Goal: Use online tool/utility: Use online tool/utility

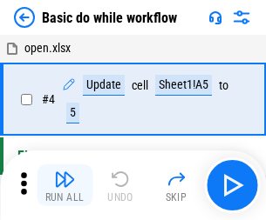
click at [64, 185] on img "button" at bounding box center [64, 179] width 21 height 21
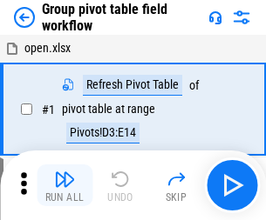
click at [64, 185] on img "button" at bounding box center [64, 179] width 21 height 21
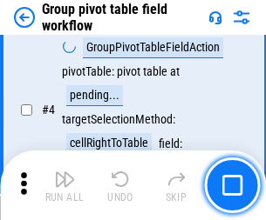
scroll to position [898, 0]
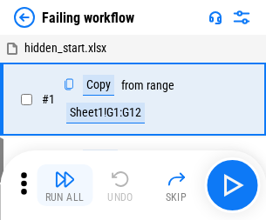
click at [64, 185] on img "button" at bounding box center [64, 179] width 21 height 21
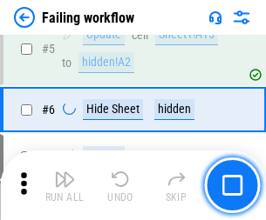
scroll to position [369, 0]
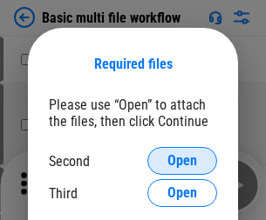
click at [182, 161] on span "Open" at bounding box center [182, 161] width 30 height 14
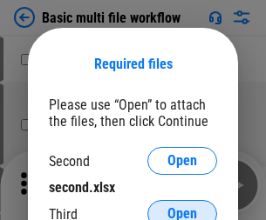
click at [182, 207] on span "Open" at bounding box center [182, 214] width 30 height 14
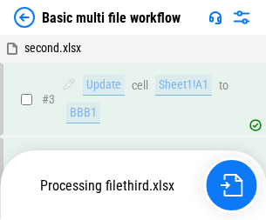
scroll to position [386, 0]
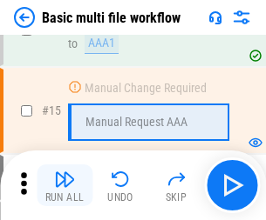
click at [64, 185] on img "button" at bounding box center [64, 179] width 21 height 21
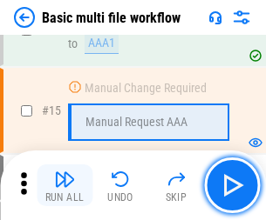
scroll to position [1159, 0]
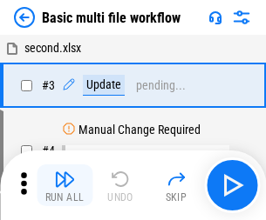
click at [64, 185] on img "button" at bounding box center [64, 179] width 21 height 21
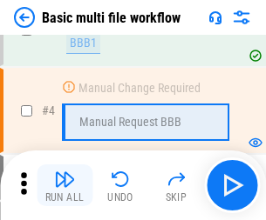
click at [64, 185] on img "button" at bounding box center [64, 179] width 21 height 21
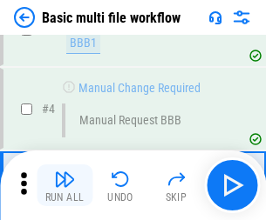
click at [64, 185] on img "button" at bounding box center [64, 179] width 21 height 21
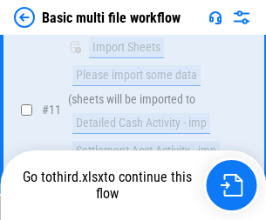
scroll to position [816, 0]
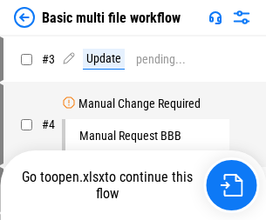
scroll to position [71, 0]
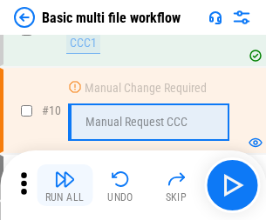
click at [64, 185] on img "button" at bounding box center [64, 179] width 21 height 21
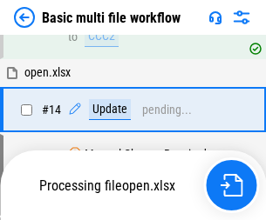
scroll to position [911, 0]
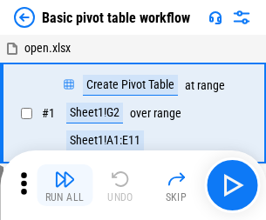
click at [64, 185] on img "button" at bounding box center [64, 179] width 21 height 21
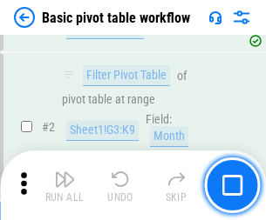
scroll to position [417, 0]
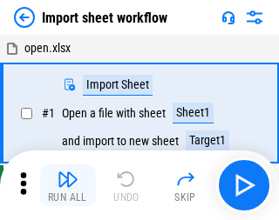
click at [64, 185] on img "button" at bounding box center [67, 179] width 21 height 21
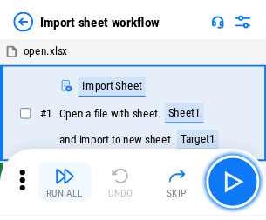
scroll to position [6, 0]
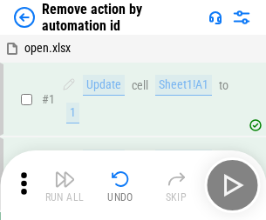
scroll to position [64, 0]
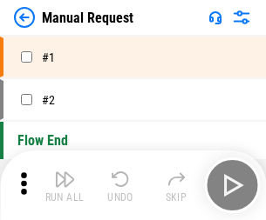
click at [64, 185] on img "button" at bounding box center [64, 179] width 21 height 21
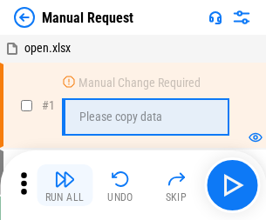
click at [64, 185] on img "button" at bounding box center [64, 179] width 21 height 21
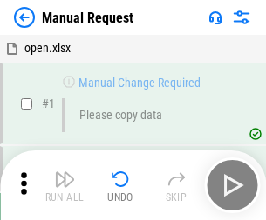
scroll to position [59, 0]
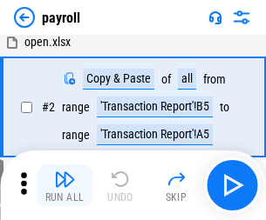
click at [64, 185] on img "button" at bounding box center [64, 179] width 21 height 21
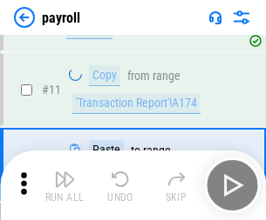
scroll to position [126, 0]
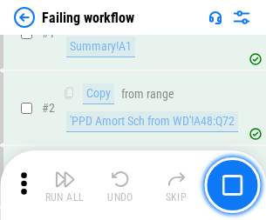
scroll to position [281, 0]
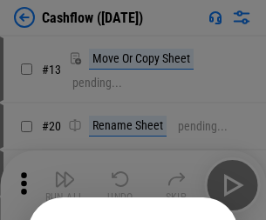
scroll to position [170, 0]
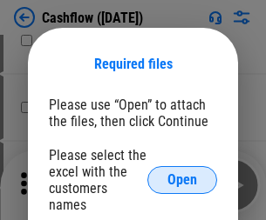
click at [182, 173] on span "Open" at bounding box center [182, 180] width 30 height 14
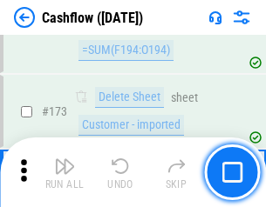
scroll to position [1843, 0]
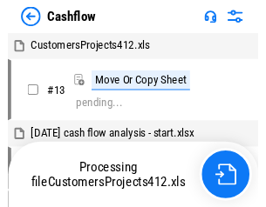
scroll to position [20, 0]
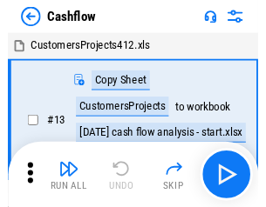
scroll to position [20, 0]
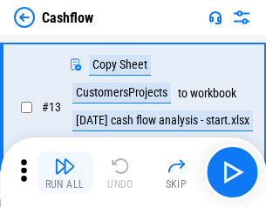
click at [64, 172] on img "button" at bounding box center [64, 166] width 21 height 21
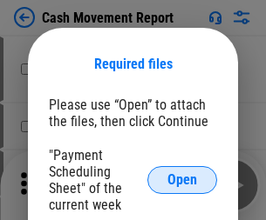
click at [182, 180] on span "Open" at bounding box center [182, 180] width 30 height 14
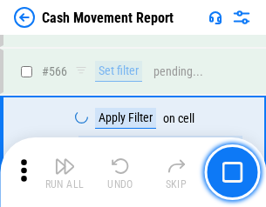
scroll to position [7980, 0]
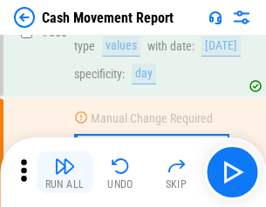
click at [64, 172] on img "button" at bounding box center [64, 166] width 21 height 21
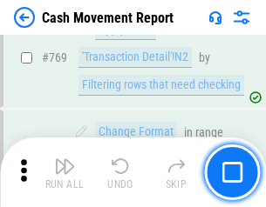
scroll to position [9675, 0]
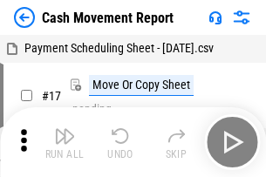
click at [64, 129] on img "button" at bounding box center [64, 135] width 21 height 21
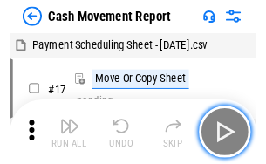
scroll to position [31, 0]
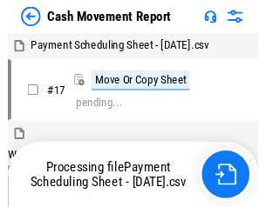
scroll to position [10, 0]
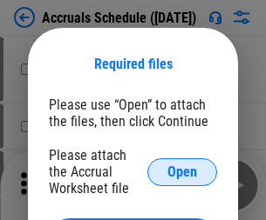
click at [182, 172] on span "Open" at bounding box center [182, 172] width 30 height 14
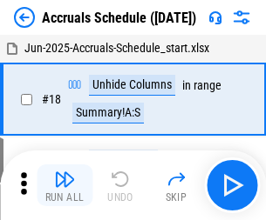
click at [64, 185] on img "button" at bounding box center [64, 179] width 21 height 21
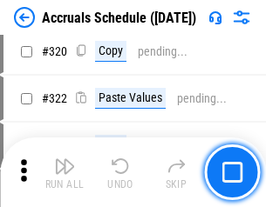
scroll to position [3239, 0]
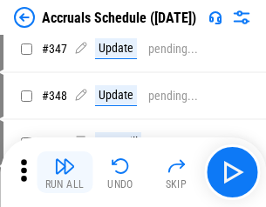
click at [64, 172] on img "button" at bounding box center [64, 166] width 21 height 21
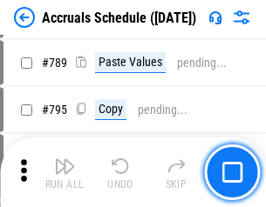
scroll to position [7314, 0]
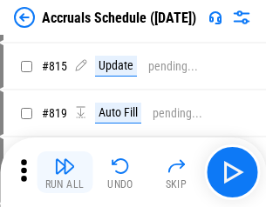
click at [64, 172] on img "button" at bounding box center [64, 166] width 21 height 21
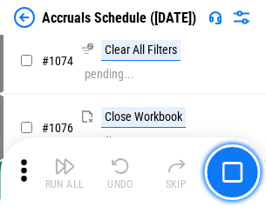
scroll to position [10353, 0]
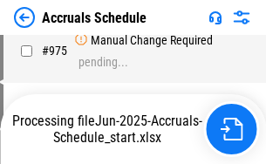
scroll to position [8685, 0]
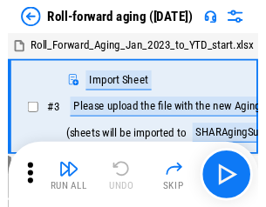
scroll to position [3, 0]
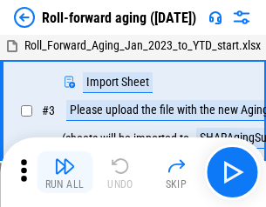
click at [64, 172] on img "button" at bounding box center [64, 166] width 21 height 21
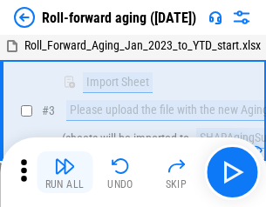
click at [64, 172] on img "button" at bounding box center [64, 166] width 21 height 21
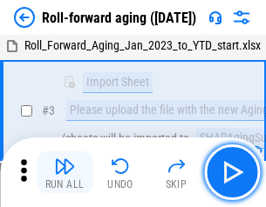
scroll to position [112, 0]
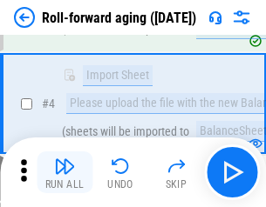
click at [64, 172] on img "button" at bounding box center [64, 166] width 21 height 21
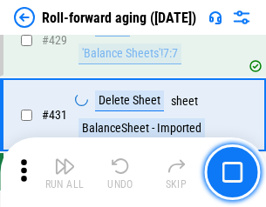
scroll to position [6038, 0]
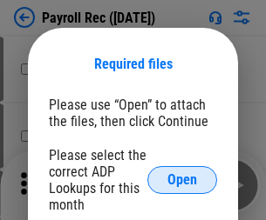
click at [182, 180] on span "Open" at bounding box center [182, 180] width 30 height 14
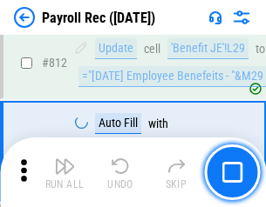
scroll to position [11062, 0]
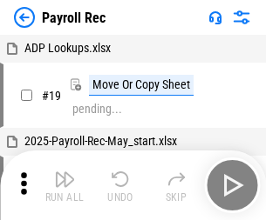
click at [64, 185] on img "button" at bounding box center [64, 179] width 21 height 21
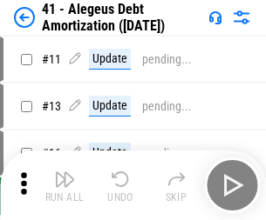
click at [64, 185] on img "button" at bounding box center [64, 179] width 21 height 21
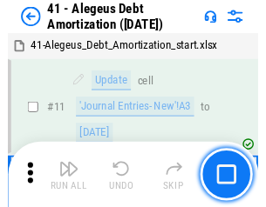
scroll to position [215, 0]
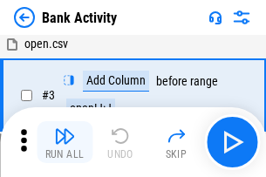
click at [64, 142] on img "button" at bounding box center [64, 135] width 21 height 21
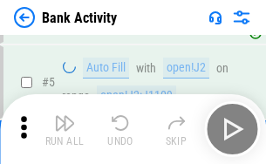
scroll to position [92, 0]
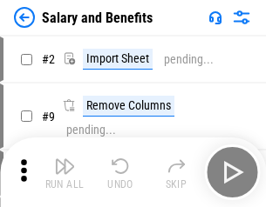
scroll to position [24, 0]
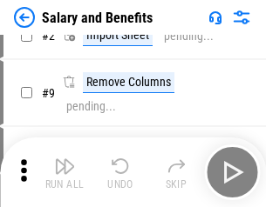
click at [64, 172] on img "button" at bounding box center [64, 166] width 21 height 21
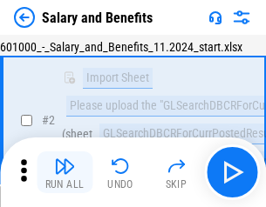
click at [64, 172] on img "button" at bounding box center [64, 166] width 21 height 21
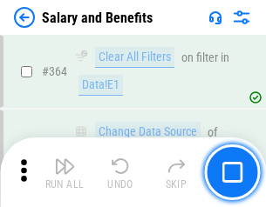
scroll to position [8199, 0]
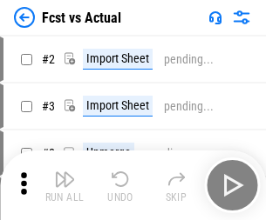
click at [64, 172] on img "button" at bounding box center [64, 179] width 21 height 21
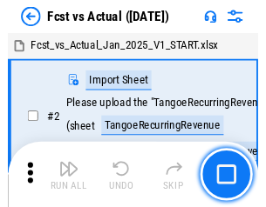
scroll to position [23, 0]
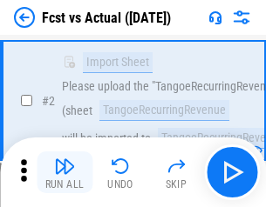
click at [64, 172] on img "button" at bounding box center [64, 166] width 21 height 21
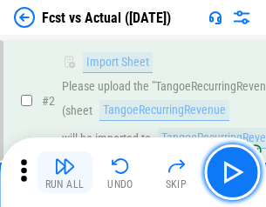
scroll to position [163, 0]
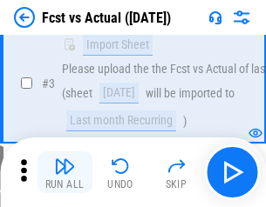
click at [64, 172] on img "button" at bounding box center [64, 166] width 21 height 21
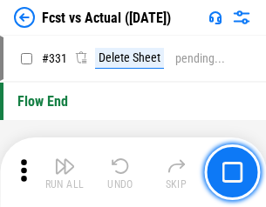
scroll to position [8334, 0]
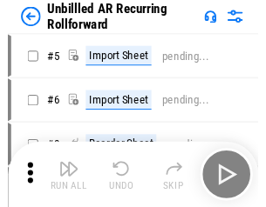
scroll to position [37, 0]
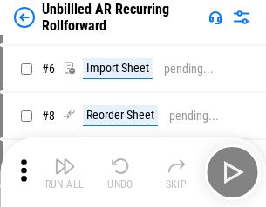
click at [64, 172] on img "button" at bounding box center [64, 166] width 21 height 21
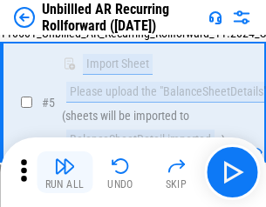
click at [64, 172] on img "button" at bounding box center [64, 166] width 21 height 21
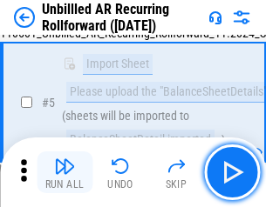
scroll to position [164, 0]
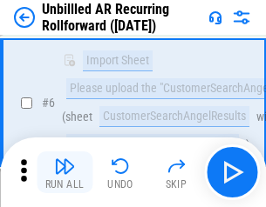
click at [64, 172] on img "button" at bounding box center [64, 166] width 21 height 21
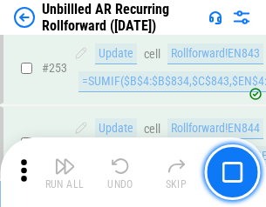
scroll to position [5914, 0]
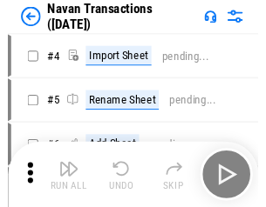
scroll to position [28, 0]
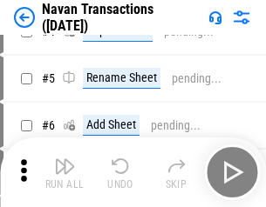
click at [64, 172] on img "button" at bounding box center [64, 166] width 21 height 21
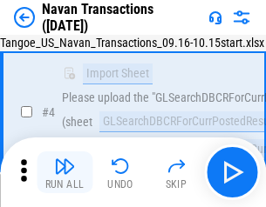
click at [64, 172] on img "button" at bounding box center [64, 166] width 21 height 21
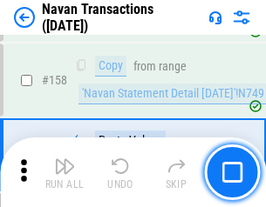
scroll to position [5645, 0]
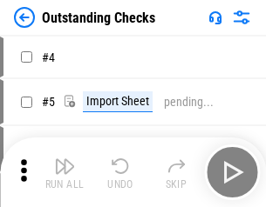
click at [64, 172] on img "button" at bounding box center [64, 166] width 21 height 21
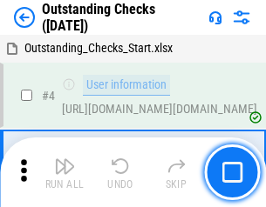
scroll to position [73, 0]
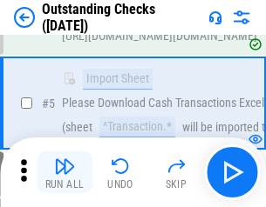
click at [64, 172] on img "button" at bounding box center [64, 166] width 21 height 21
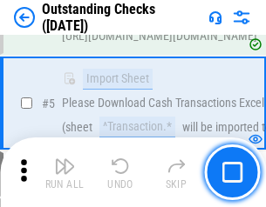
scroll to position [182, 0]
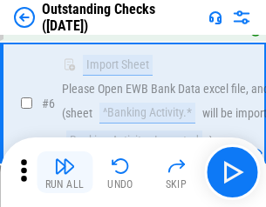
click at [64, 172] on img "button" at bounding box center [64, 166] width 21 height 21
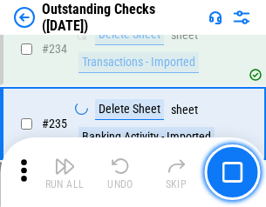
scroll to position [5287, 0]
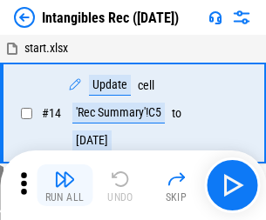
click at [64, 185] on img "button" at bounding box center [64, 179] width 21 height 21
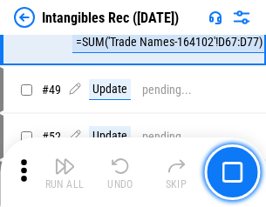
scroll to position [678, 0]
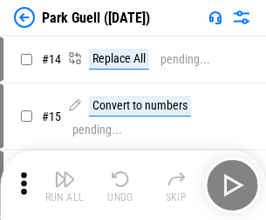
click at [64, 172] on img "button" at bounding box center [64, 179] width 21 height 21
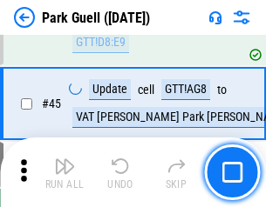
scroll to position [2177, 0]
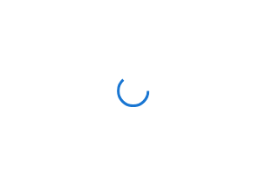
scroll to position [50, 0]
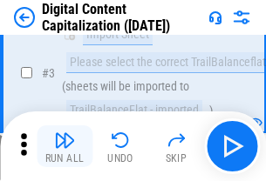
click at [64, 146] on img "button" at bounding box center [64, 140] width 21 height 21
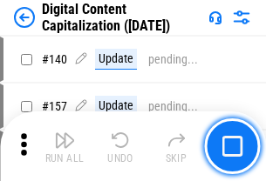
scroll to position [1847, 0]
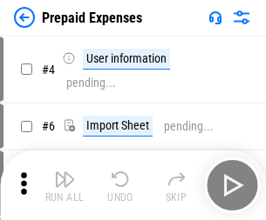
click at [64, 172] on img "button" at bounding box center [64, 179] width 21 height 21
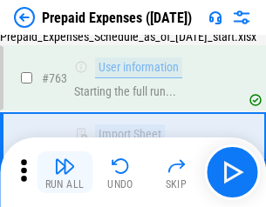
click at [64, 172] on img "button" at bounding box center [64, 166] width 21 height 21
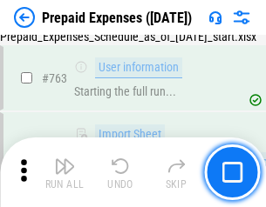
scroll to position [4929, 0]
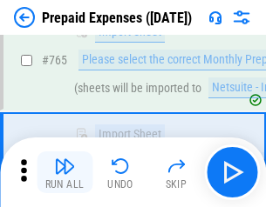
click at [64, 172] on img "button" at bounding box center [64, 166] width 21 height 21
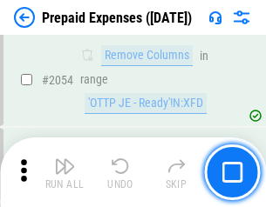
scroll to position [18200, 0]
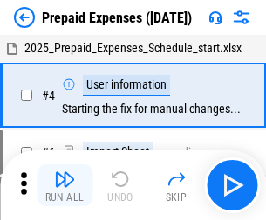
click at [64, 185] on img "button" at bounding box center [64, 179] width 21 height 21
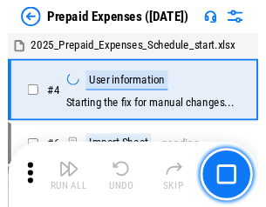
scroll to position [77, 0]
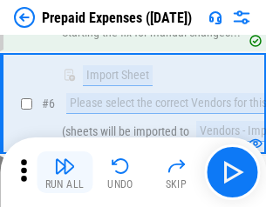
click at [64, 172] on img "button" at bounding box center [64, 166] width 21 height 21
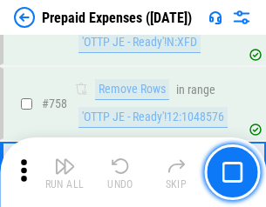
scroll to position [6204, 0]
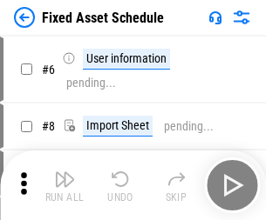
click at [64, 185] on img "button" at bounding box center [64, 179] width 21 height 21
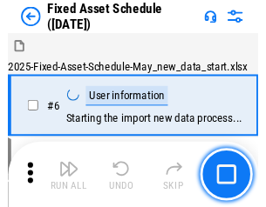
scroll to position [94, 0]
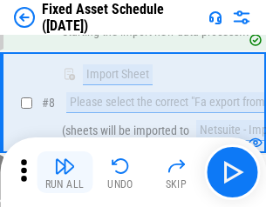
click at [64, 172] on img "button" at bounding box center [64, 166] width 21 height 21
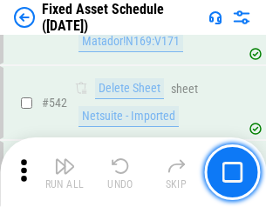
scroll to position [6208, 0]
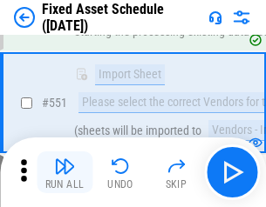
click at [64, 172] on img "button" at bounding box center [64, 166] width 21 height 21
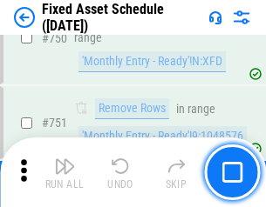
scroll to position [8489, 0]
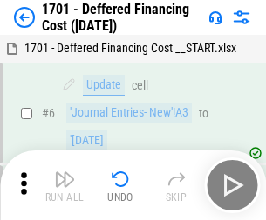
scroll to position [209, 0]
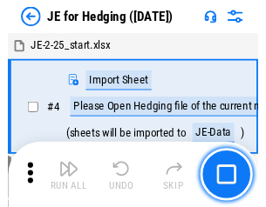
scroll to position [3, 0]
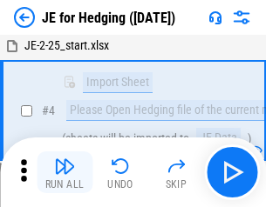
click at [64, 172] on img "button" at bounding box center [64, 166] width 21 height 21
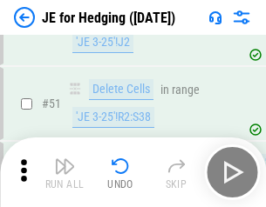
scroll to position [1127, 0]
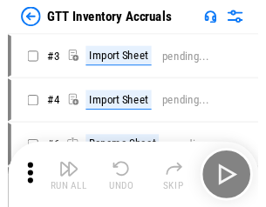
scroll to position [3, 0]
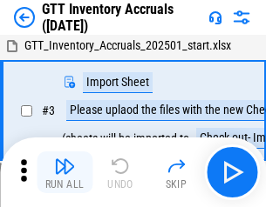
click at [64, 172] on img "button" at bounding box center [64, 166] width 21 height 21
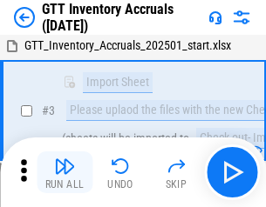
click at [64, 172] on img "button" at bounding box center [64, 166] width 21 height 21
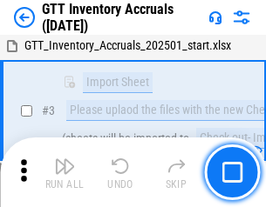
scroll to position [112, 0]
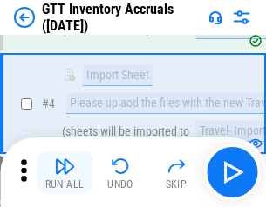
click at [64, 172] on img "button" at bounding box center [64, 166] width 21 height 21
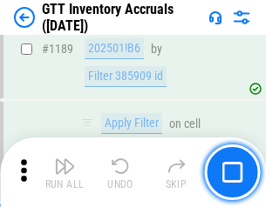
scroll to position [14218, 0]
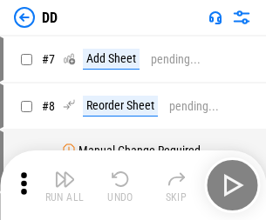
click at [64, 185] on img "button" at bounding box center [64, 179] width 21 height 21
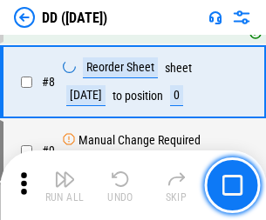
scroll to position [168, 0]
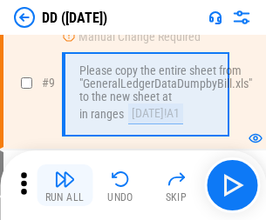
click at [64, 185] on img "button" at bounding box center [64, 179] width 21 height 21
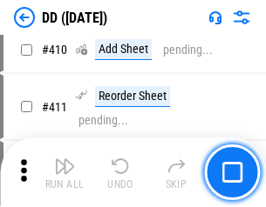
scroll to position [7790, 0]
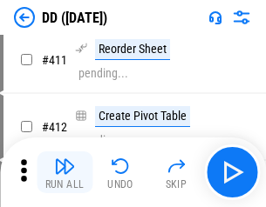
click at [64, 172] on img "button" at bounding box center [64, 166] width 21 height 21
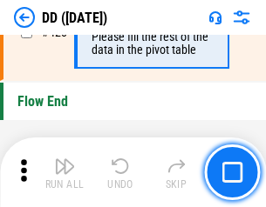
scroll to position [8334, 0]
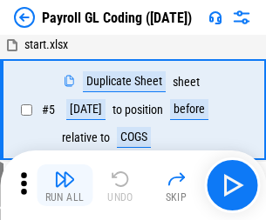
click at [64, 185] on img "button" at bounding box center [64, 179] width 21 height 21
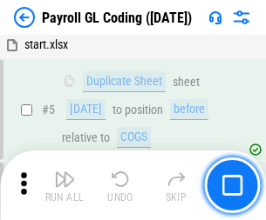
scroll to position [209, 0]
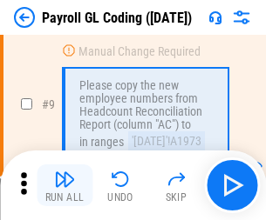
click at [64, 185] on img "button" at bounding box center [64, 179] width 21 height 21
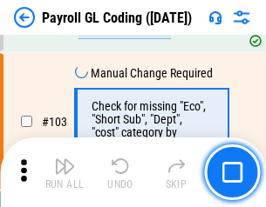
scroll to position [4085, 0]
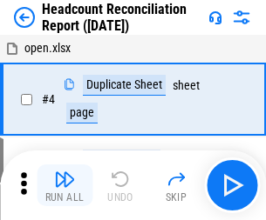
click at [64, 185] on img "button" at bounding box center [64, 179] width 21 height 21
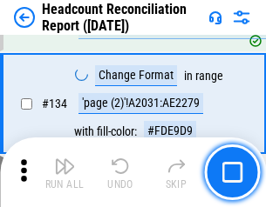
scroll to position [2093, 0]
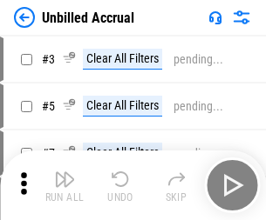
click at [64, 185] on img "button" at bounding box center [64, 179] width 21 height 21
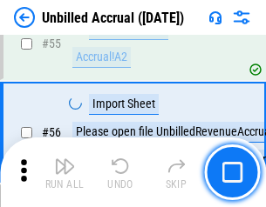
scroll to position [1818, 0]
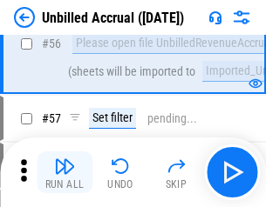
click at [64, 172] on img "button" at bounding box center [64, 166] width 21 height 21
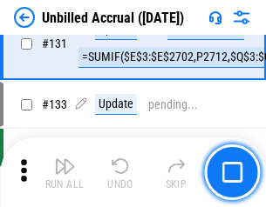
scroll to position [5186, 0]
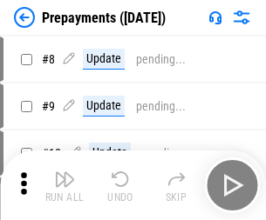
click at [64, 185] on img "button" at bounding box center [64, 179] width 21 height 21
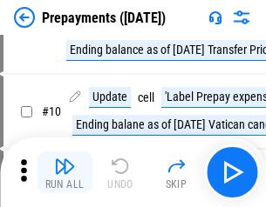
scroll to position [109, 0]
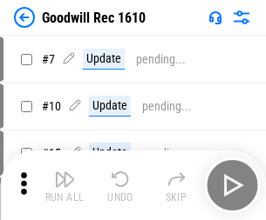
click at [64, 185] on img "button" at bounding box center [64, 179] width 21 height 21
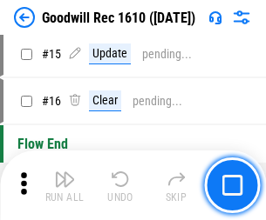
scroll to position [298, 0]
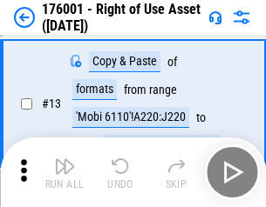
scroll to position [112, 0]
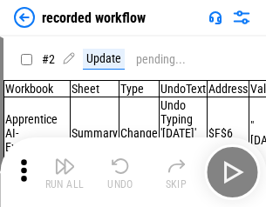
click at [64, 172] on img "button" at bounding box center [64, 166] width 21 height 21
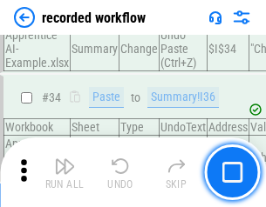
scroll to position [5442, 0]
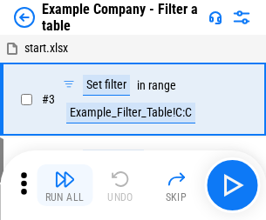
click at [64, 185] on img "button" at bounding box center [64, 179] width 21 height 21
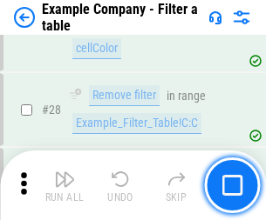
scroll to position [1593, 0]
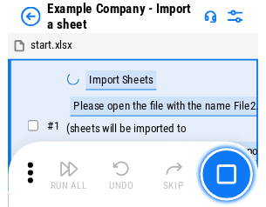
scroll to position [27, 0]
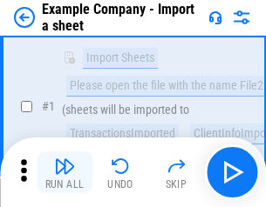
click at [64, 172] on img "button" at bounding box center [64, 166] width 21 height 21
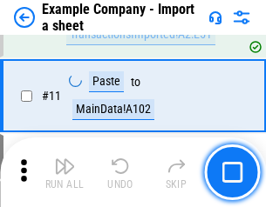
scroll to position [385, 0]
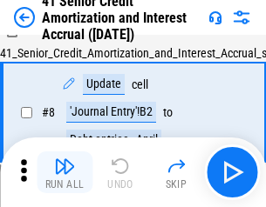
click at [64, 172] on img "button" at bounding box center [64, 166] width 21 height 21
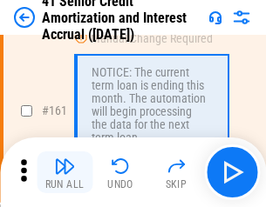
click at [64, 172] on img "button" at bounding box center [64, 166] width 21 height 21
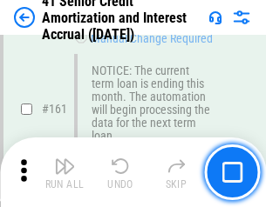
scroll to position [1862, 0]
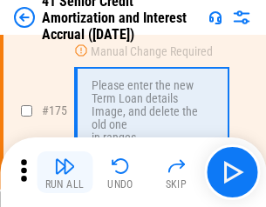
click at [64, 172] on img "button" at bounding box center [64, 166] width 21 height 21
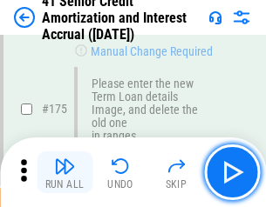
scroll to position [2039, 0]
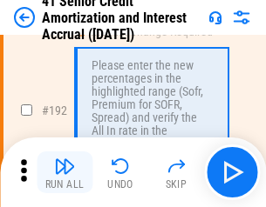
click at [64, 172] on img "button" at bounding box center [64, 166] width 21 height 21
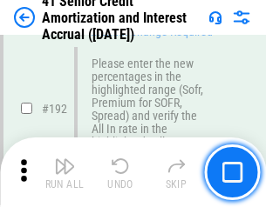
scroll to position [2222, 0]
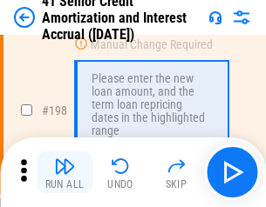
click at [64, 172] on img "button" at bounding box center [64, 166] width 21 height 21
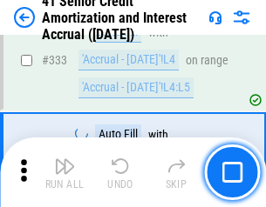
scroll to position [4448, 0]
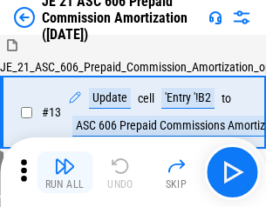
click at [64, 172] on img "button" at bounding box center [64, 166] width 21 height 21
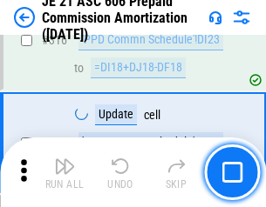
scroll to position [3251, 0]
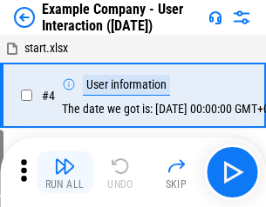
click at [64, 172] on img "button" at bounding box center [64, 166] width 21 height 21
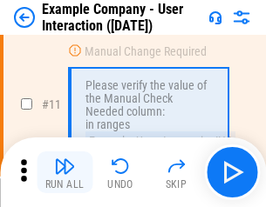
click at [64, 172] on img "button" at bounding box center [64, 166] width 21 height 21
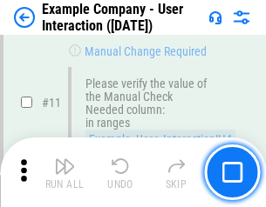
scroll to position [377, 0]
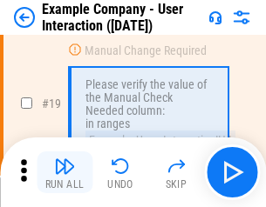
click at [64, 172] on img "button" at bounding box center [64, 166] width 21 height 21
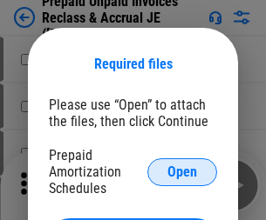
click at [182, 172] on span "Open" at bounding box center [182, 172] width 30 height 14
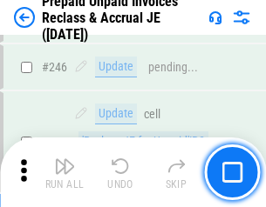
scroll to position [2351, 0]
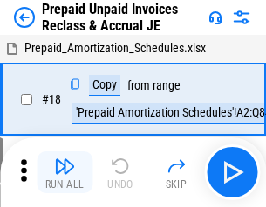
click at [64, 172] on img "button" at bounding box center [64, 166] width 21 height 21
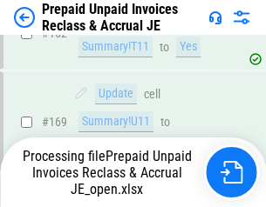
scroll to position [2351, 0]
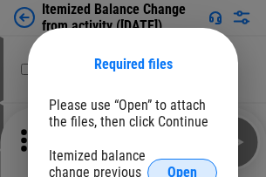
click at [182, 165] on span "Open" at bounding box center [182, 172] width 30 height 14
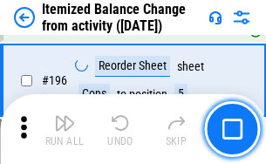
scroll to position [3351, 0]
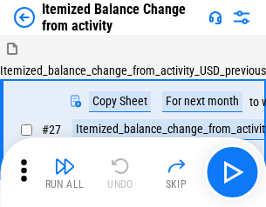
scroll to position [27, 0]
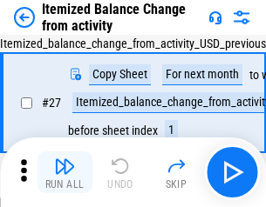
click at [64, 172] on img "button" at bounding box center [64, 166] width 21 height 21
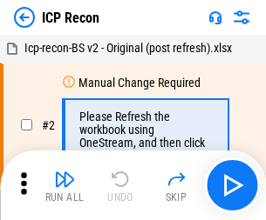
scroll to position [8, 0]
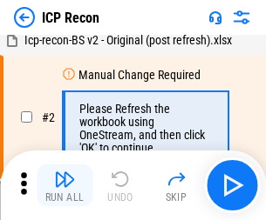
click at [64, 185] on img "button" at bounding box center [64, 179] width 21 height 21
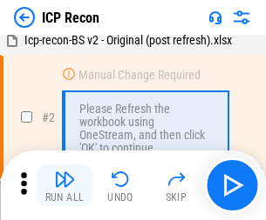
click at [64, 185] on img "button" at bounding box center [64, 179] width 21 height 21
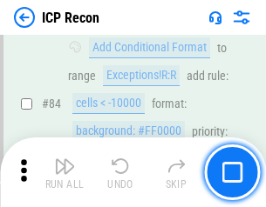
scroll to position [1706, 0]
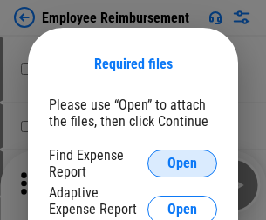
click at [182, 164] on span "Open" at bounding box center [182, 164] width 30 height 14
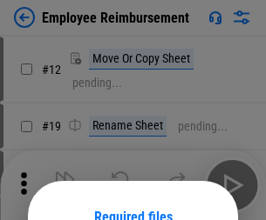
scroll to position [153, 0]
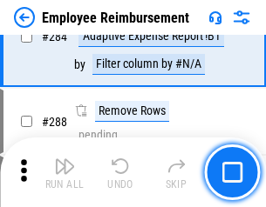
scroll to position [4733, 0]
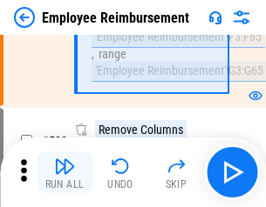
click at [64, 172] on img "button" at bounding box center [64, 166] width 21 height 21
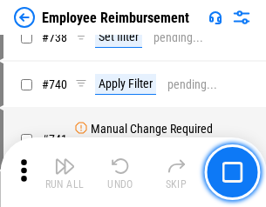
scroll to position [12216, 0]
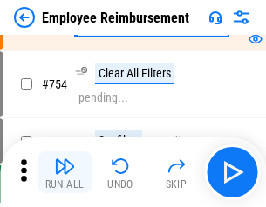
click at [64, 172] on img "button" at bounding box center [64, 166] width 21 height 21
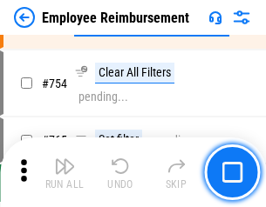
click at [64, 172] on img "button" at bounding box center [64, 166] width 21 height 21
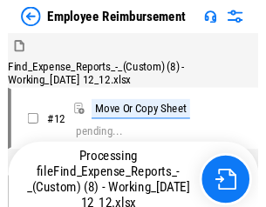
scroll to position [59, 0]
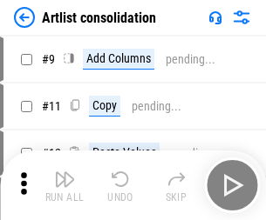
click at [64, 185] on img "button" at bounding box center [64, 179] width 21 height 21
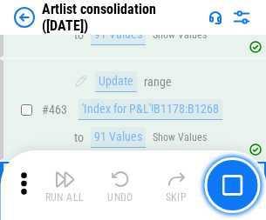
scroll to position [7624, 0]
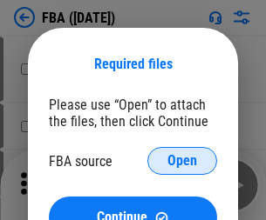
click at [182, 161] on span "Open" at bounding box center [182, 161] width 30 height 14
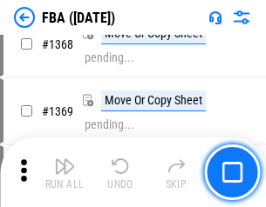
scroll to position [18699, 0]
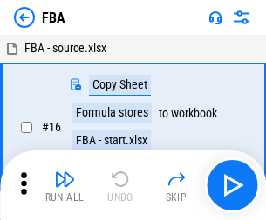
scroll to position [17, 0]
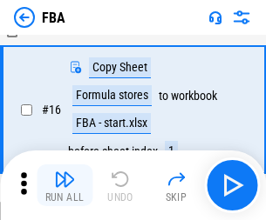
click at [64, 185] on img "button" at bounding box center [64, 179] width 21 height 21
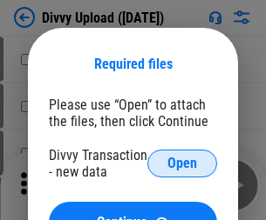
click at [182, 164] on span "Open" at bounding box center [182, 164] width 30 height 14
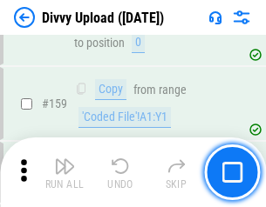
scroll to position [1803, 0]
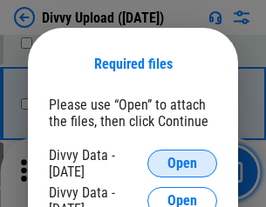
click at [182, 164] on span "Open" at bounding box center [182, 164] width 30 height 14
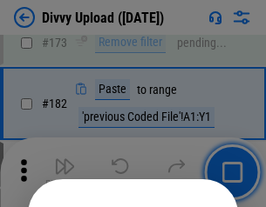
scroll to position [1955, 0]
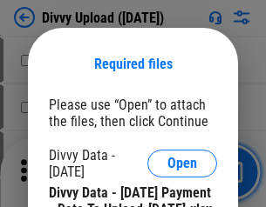
scroll to position [2957, 0]
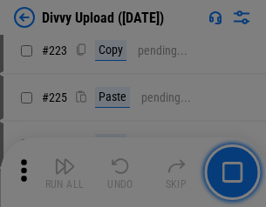
scroll to position [3475, 0]
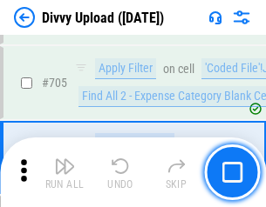
scroll to position [11911, 0]
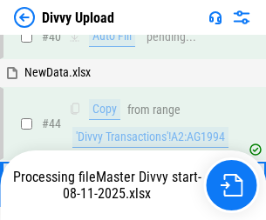
scroll to position [192, 0]
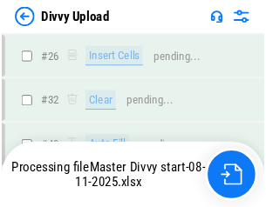
scroll to position [1803, 0]
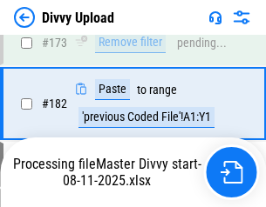
scroll to position [1962, 0]
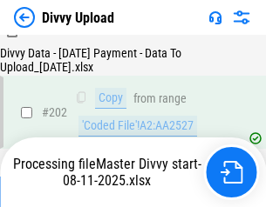
scroll to position [2817, 0]
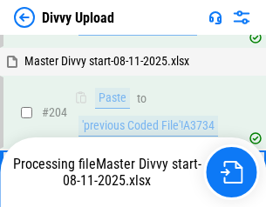
scroll to position [2906, 0]
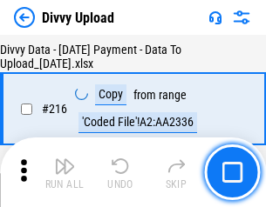
scroll to position [3585, 0]
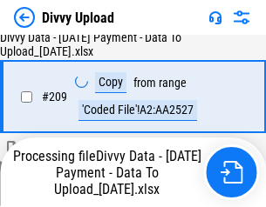
scroll to position [3215, 0]
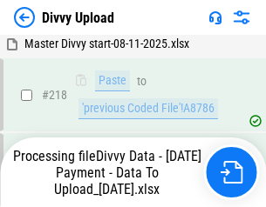
scroll to position [3868, 0]
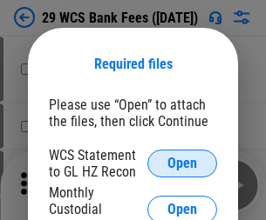
click at [182, 164] on span "Open" at bounding box center [182, 164] width 30 height 14
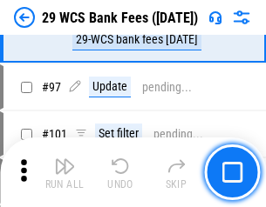
scroll to position [1697, 0]
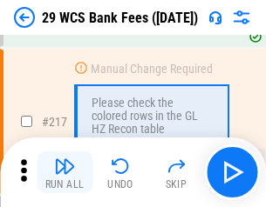
click at [64, 172] on img "button" at bounding box center [64, 166] width 21 height 21
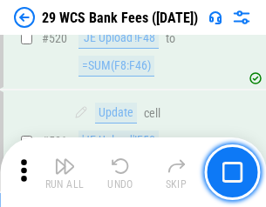
scroll to position [8986, 0]
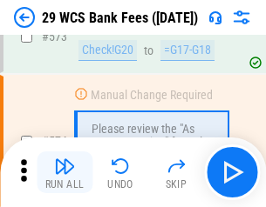
click at [64, 172] on img "button" at bounding box center [64, 166] width 21 height 21
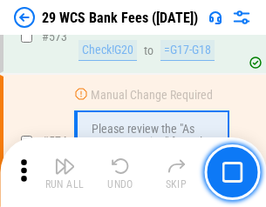
scroll to position [9642, 0]
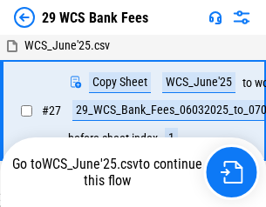
scroll to position [347, 0]
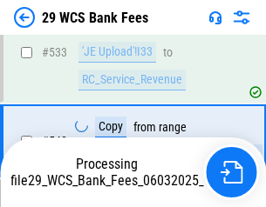
scroll to position [9521, 0]
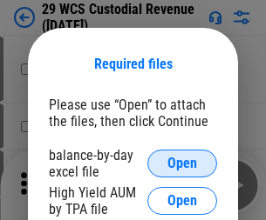
click at [182, 164] on span "Open" at bounding box center [182, 164] width 30 height 14
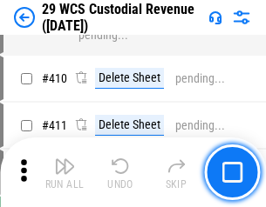
scroll to position [8065, 0]
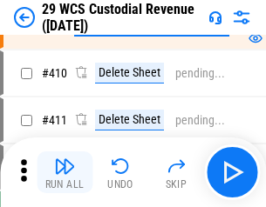
click at [64, 172] on img "button" at bounding box center [64, 166] width 21 height 21
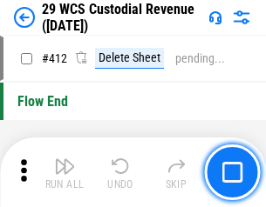
scroll to position [8315, 0]
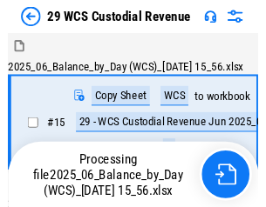
scroll to position [42, 0]
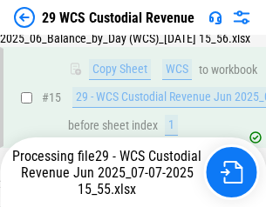
scroll to position [394, 0]
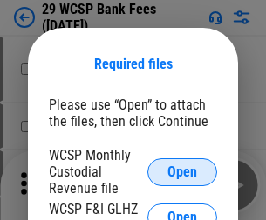
click at [182, 172] on span "Open" at bounding box center [182, 172] width 30 height 14
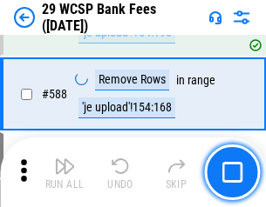
scroll to position [6854, 0]
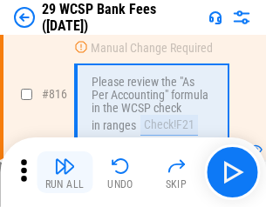
click at [64, 172] on img "button" at bounding box center [64, 166] width 21 height 21
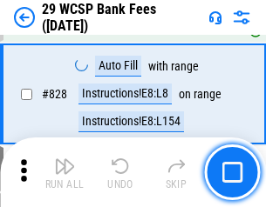
scroll to position [11047, 0]
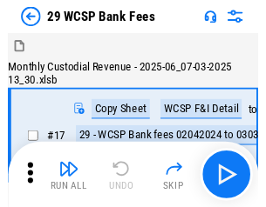
scroll to position [42, 0]
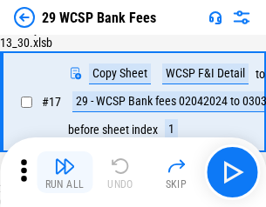
click at [64, 172] on img "button" at bounding box center [64, 166] width 21 height 21
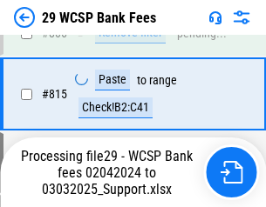
scroll to position [10542, 0]
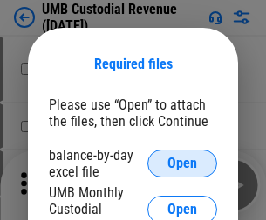
click at [182, 164] on span "Open" at bounding box center [182, 164] width 30 height 14
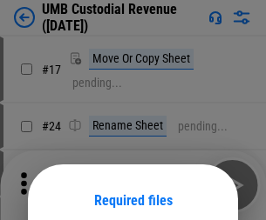
scroll to position [137, 0]
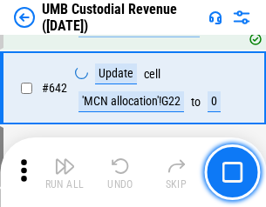
scroll to position [9018, 0]
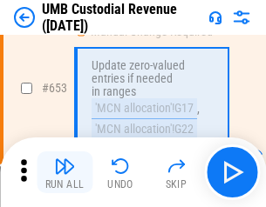
click at [64, 172] on img "button" at bounding box center [64, 166] width 21 height 21
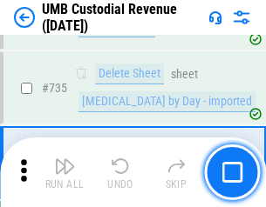
scroll to position [10647, 0]
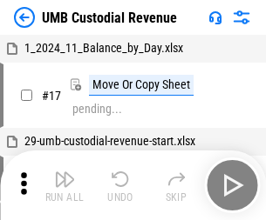
scroll to position [13, 0]
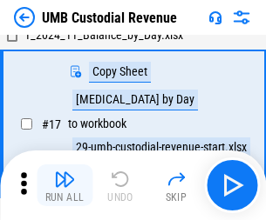
click at [64, 185] on img "button" at bounding box center [64, 179] width 21 height 21
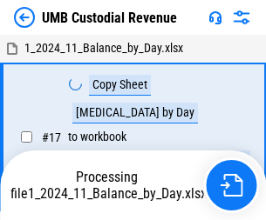
scroll to position [13, 0]
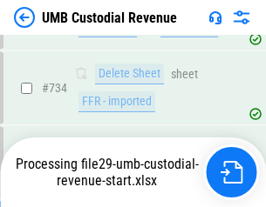
scroll to position [10607, 0]
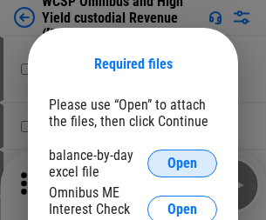
click at [182, 164] on span "Open" at bounding box center [182, 164] width 30 height 14
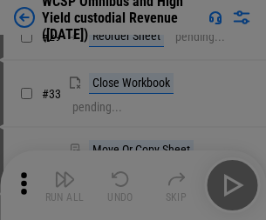
scroll to position [398, 0]
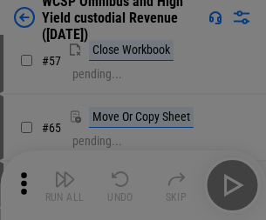
scroll to position [759, 0]
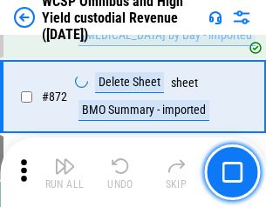
scroll to position [14736, 0]
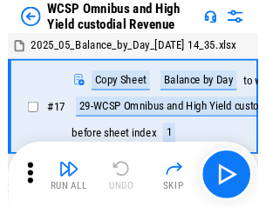
scroll to position [10, 0]
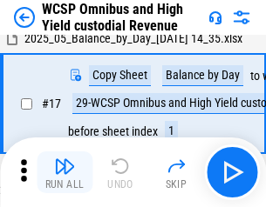
click at [64, 172] on img "button" at bounding box center [64, 166] width 21 height 21
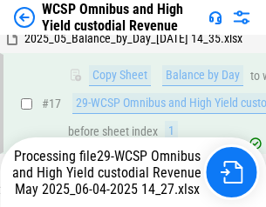
scroll to position [362, 0]
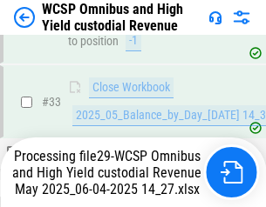
scroll to position [1273, 0]
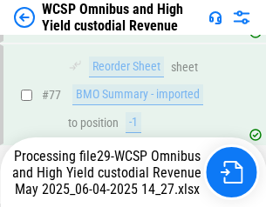
scroll to position [1698, 0]
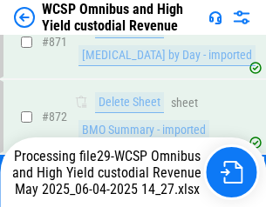
scroll to position [14696, 0]
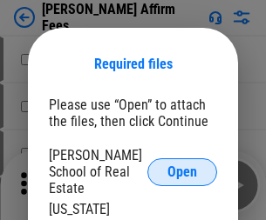
click at [182, 165] on span "Open" at bounding box center [182, 172] width 30 height 14
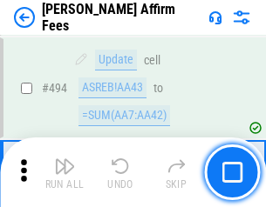
scroll to position [4734, 0]
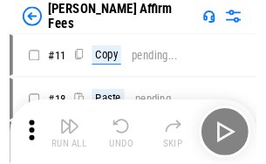
scroll to position [17, 0]
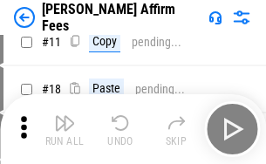
click at [64, 129] on img "button" at bounding box center [64, 122] width 21 height 21
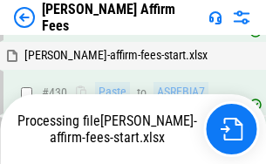
scroll to position [4027, 0]
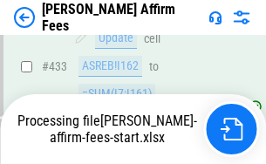
scroll to position [4667, 0]
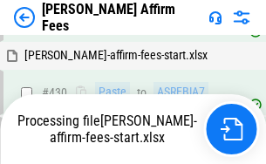
scroll to position [4027, 0]
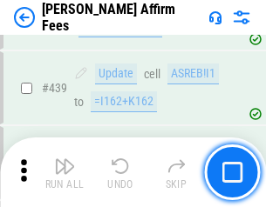
scroll to position [4545, 0]
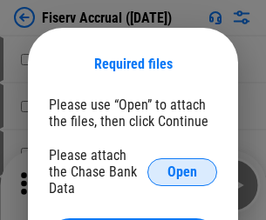
click at [182, 165] on span "Open" at bounding box center [182, 172] width 30 height 14
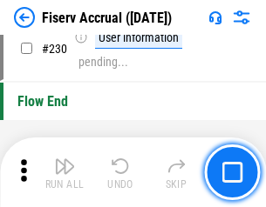
scroll to position [5517, 0]
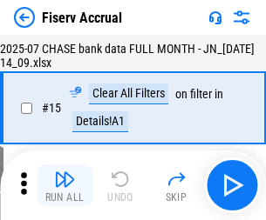
click at [64, 185] on img "button" at bounding box center [64, 179] width 21 height 21
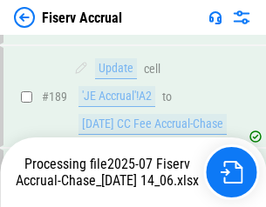
scroll to position [4475, 0]
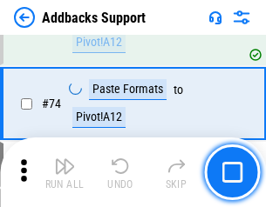
scroll to position [1268, 0]
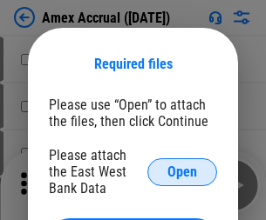
click at [182, 172] on span "Open" at bounding box center [182, 172] width 30 height 14
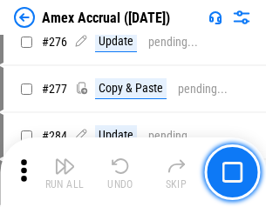
scroll to position [4532, 0]
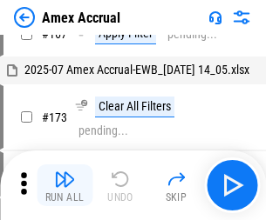
click at [64, 185] on img "button" at bounding box center [64, 179] width 21 height 21
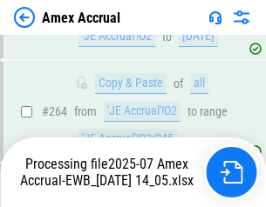
scroll to position [4973, 0]
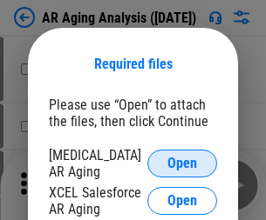
click at [182, 161] on span "Open" at bounding box center [182, 164] width 30 height 14
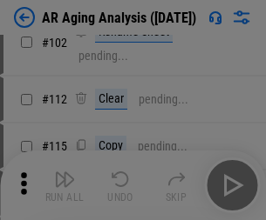
scroll to position [239, 0]
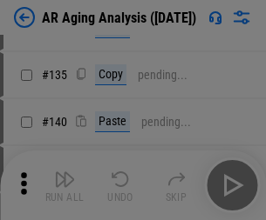
scroll to position [524, 0]
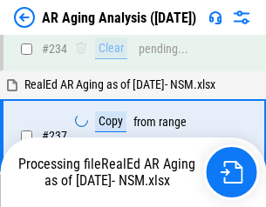
scroll to position [2699, 0]
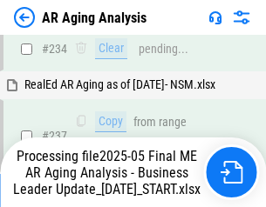
scroll to position [2679, 0]
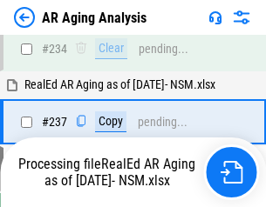
scroll to position [2679, 0]
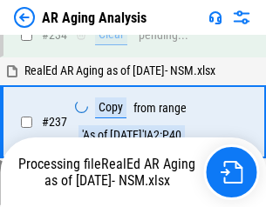
scroll to position [2679, 0]
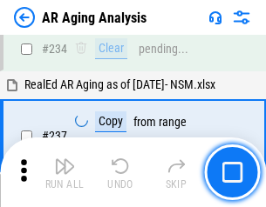
scroll to position [2679, 0]
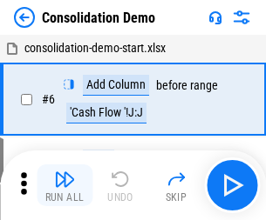
click at [64, 185] on img "button" at bounding box center [64, 179] width 21 height 21
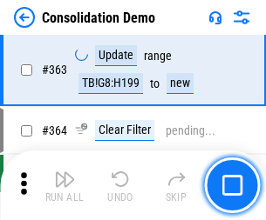
scroll to position [5836, 0]
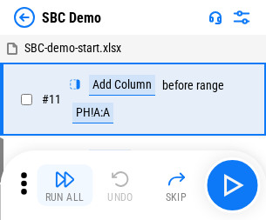
click at [64, 185] on img "button" at bounding box center [64, 179] width 21 height 21
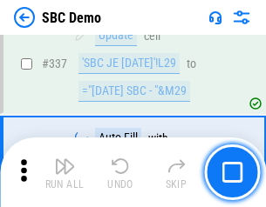
scroll to position [4580, 0]
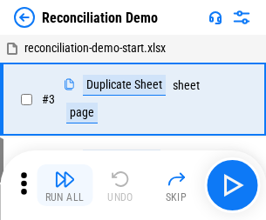
click at [64, 185] on img "button" at bounding box center [64, 179] width 21 height 21
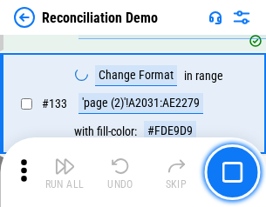
scroll to position [2068, 0]
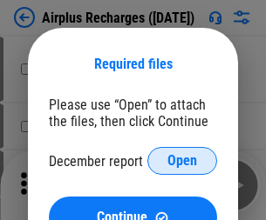
click at [182, 161] on span "Open" at bounding box center [182, 161] width 30 height 14
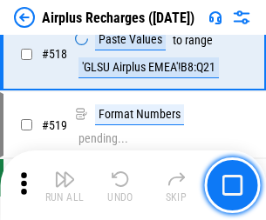
scroll to position [7493, 0]
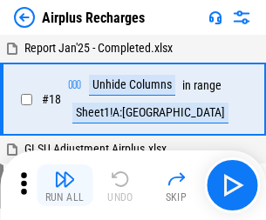
click at [64, 185] on img "button" at bounding box center [64, 179] width 21 height 21
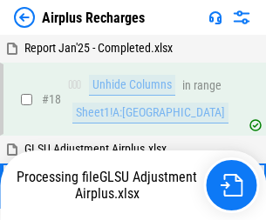
scroll to position [77, 0]
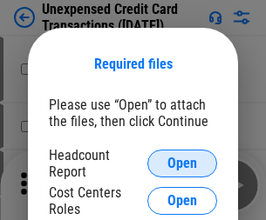
click at [182, 164] on span "Open" at bounding box center [182, 164] width 30 height 14
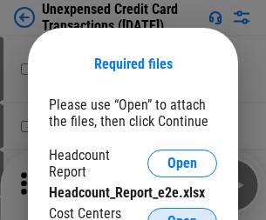
click at [182, 215] on span "Open" at bounding box center [182, 222] width 30 height 14
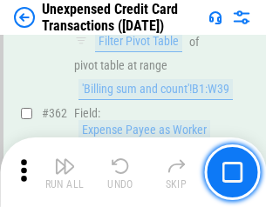
scroll to position [4478, 0]
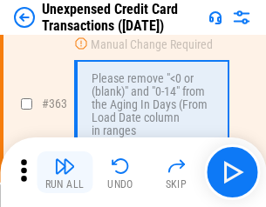
click at [64, 172] on img "button" at bounding box center [64, 166] width 21 height 21
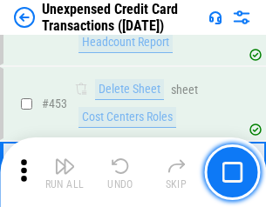
scroll to position [5938, 0]
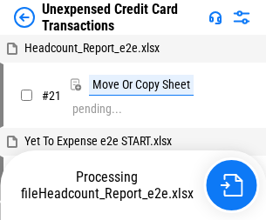
scroll to position [27, 0]
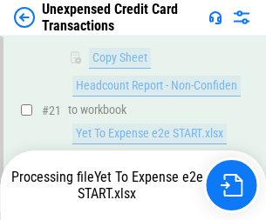
scroll to position [283, 0]
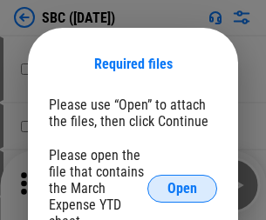
click at [182, 188] on span "Open" at bounding box center [182, 189] width 30 height 14
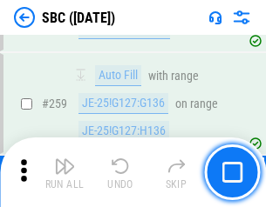
scroll to position [3402, 0]
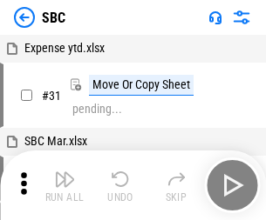
scroll to position [17, 0]
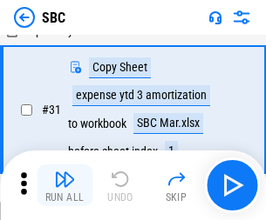
click at [64, 185] on img "button" at bounding box center [64, 179] width 21 height 21
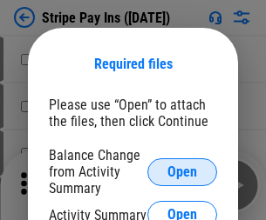
click at [182, 172] on span "Open" at bounding box center [182, 172] width 30 height 14
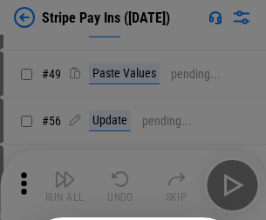
scroll to position [316, 0]
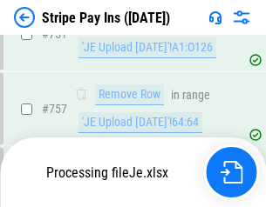
scroll to position [9168, 0]
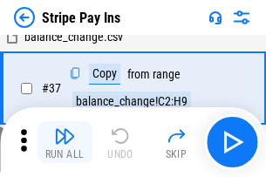
click at [64, 142] on img "button" at bounding box center [64, 135] width 21 height 21
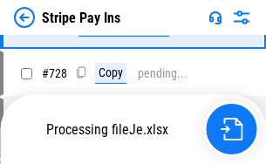
scroll to position [9130, 0]
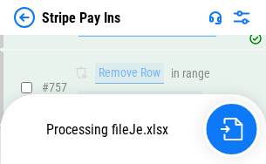
scroll to position [9130, 0]
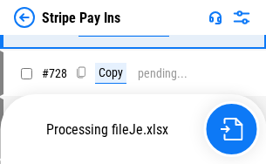
scroll to position [9130, 0]
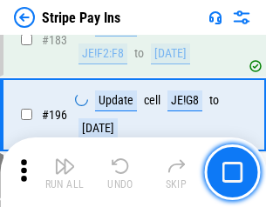
scroll to position [2357, 0]
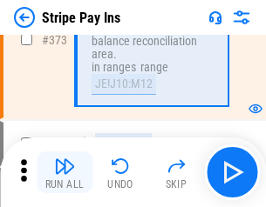
click at [64, 172] on img "button" at bounding box center [64, 166] width 21 height 21
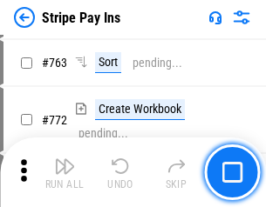
scroll to position [9108, 0]
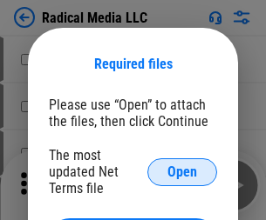
click at [182, 172] on span "Open" at bounding box center [182, 172] width 30 height 14
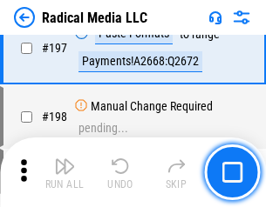
scroll to position [4027, 0]
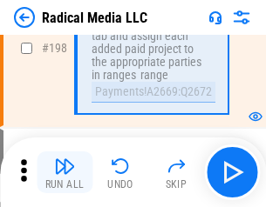
click at [64, 172] on img "button" at bounding box center [64, 166] width 21 height 21
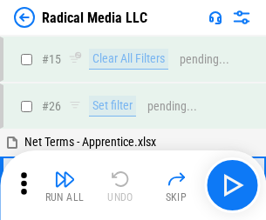
scroll to position [98, 0]
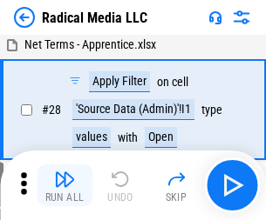
click at [64, 185] on img "button" at bounding box center [64, 179] width 21 height 21
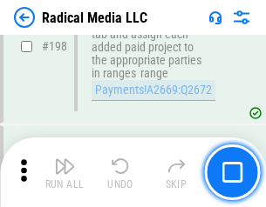
scroll to position [4365, 0]
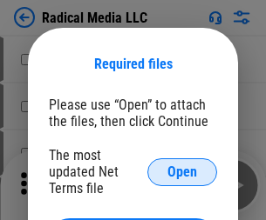
click at [182, 172] on span "Open" at bounding box center [182, 172] width 30 height 14
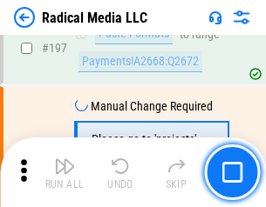
scroll to position [4027, 0]
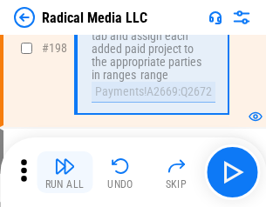
click at [64, 172] on img "button" at bounding box center [64, 166] width 21 height 21
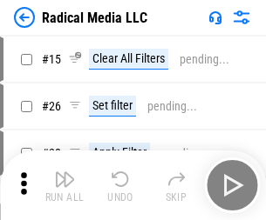
scroll to position [98, 0]
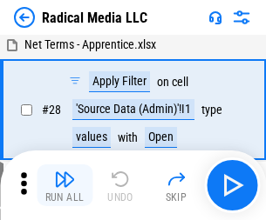
click at [64, 185] on img "button" at bounding box center [64, 179] width 21 height 21
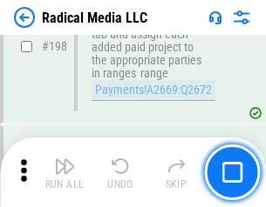
scroll to position [4365, 0]
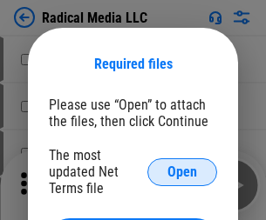
click at [182, 172] on span "Open" at bounding box center [182, 172] width 30 height 14
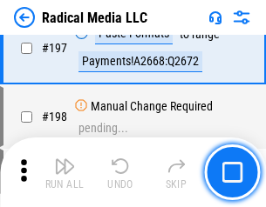
scroll to position [4027, 0]
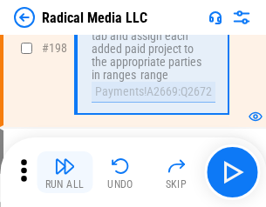
click at [64, 172] on img "button" at bounding box center [64, 166] width 21 height 21
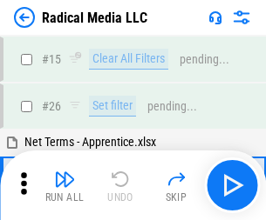
scroll to position [98, 0]
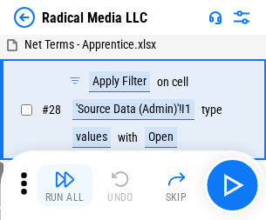
click at [64, 185] on img "button" at bounding box center [64, 179] width 21 height 21
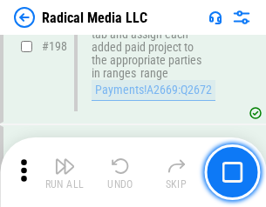
scroll to position [4365, 0]
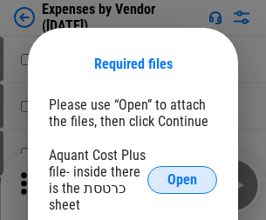
click at [182, 180] on span "Open" at bounding box center [182, 180] width 30 height 14
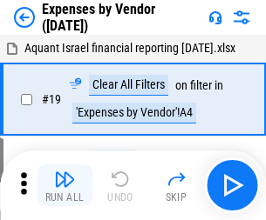
click at [64, 185] on img "button" at bounding box center [64, 179] width 21 height 21
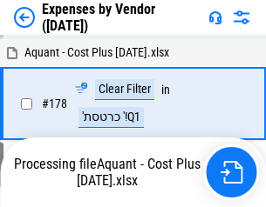
scroll to position [1358, 0]
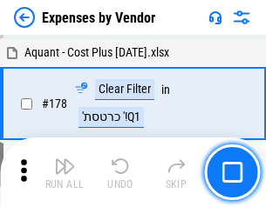
scroll to position [1358, 0]
